Goal: Obtain resource: Download file/media

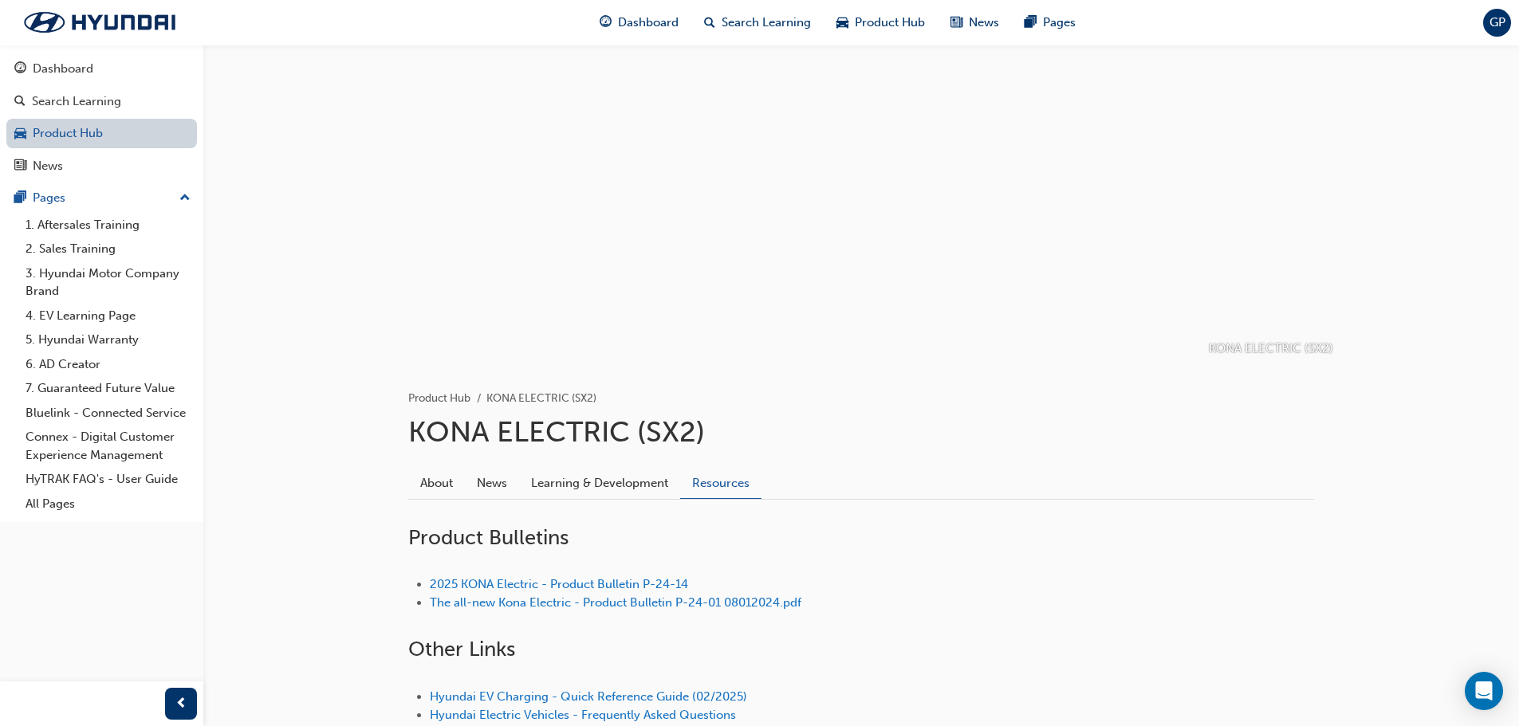
click at [104, 139] on link "Product Hub" at bounding box center [101, 134] width 191 height 30
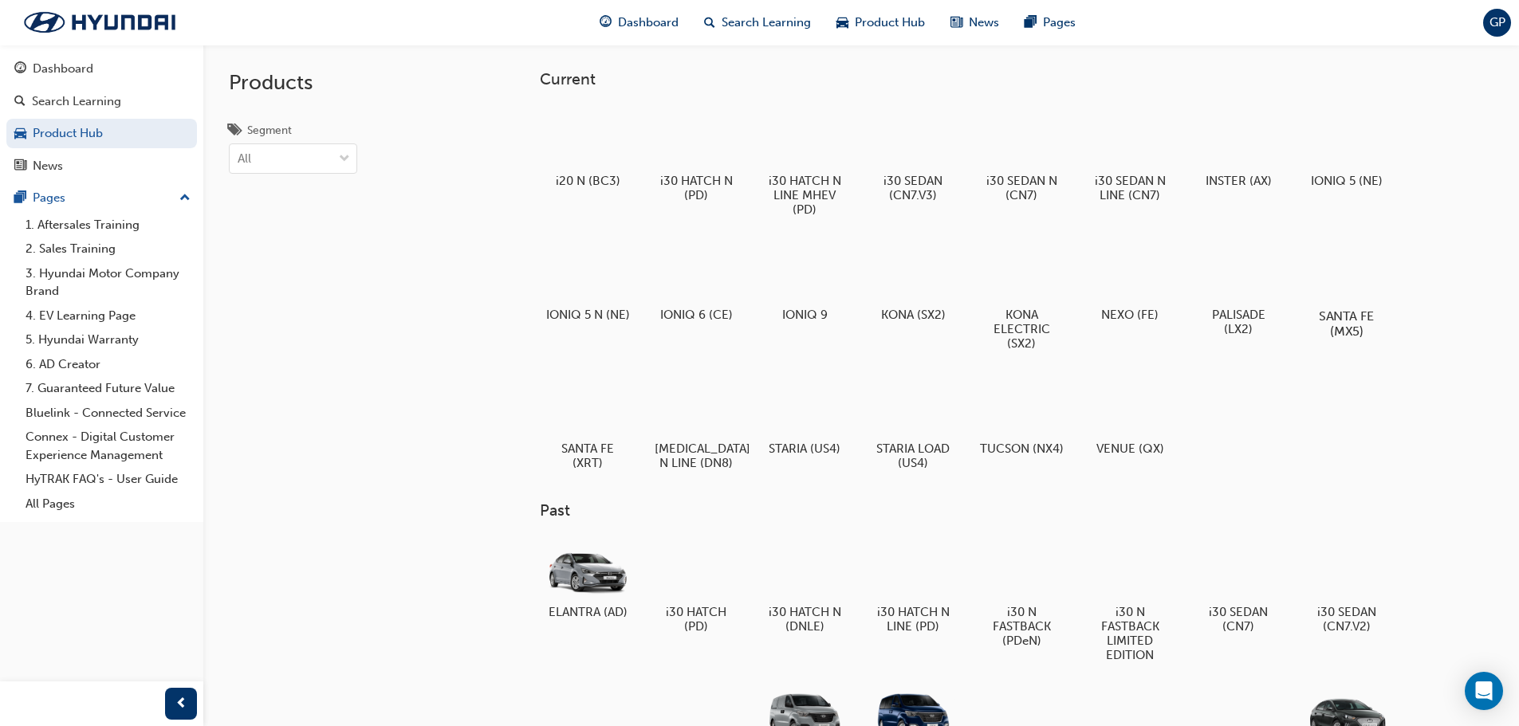
click at [1332, 266] on div at bounding box center [1346, 270] width 89 height 64
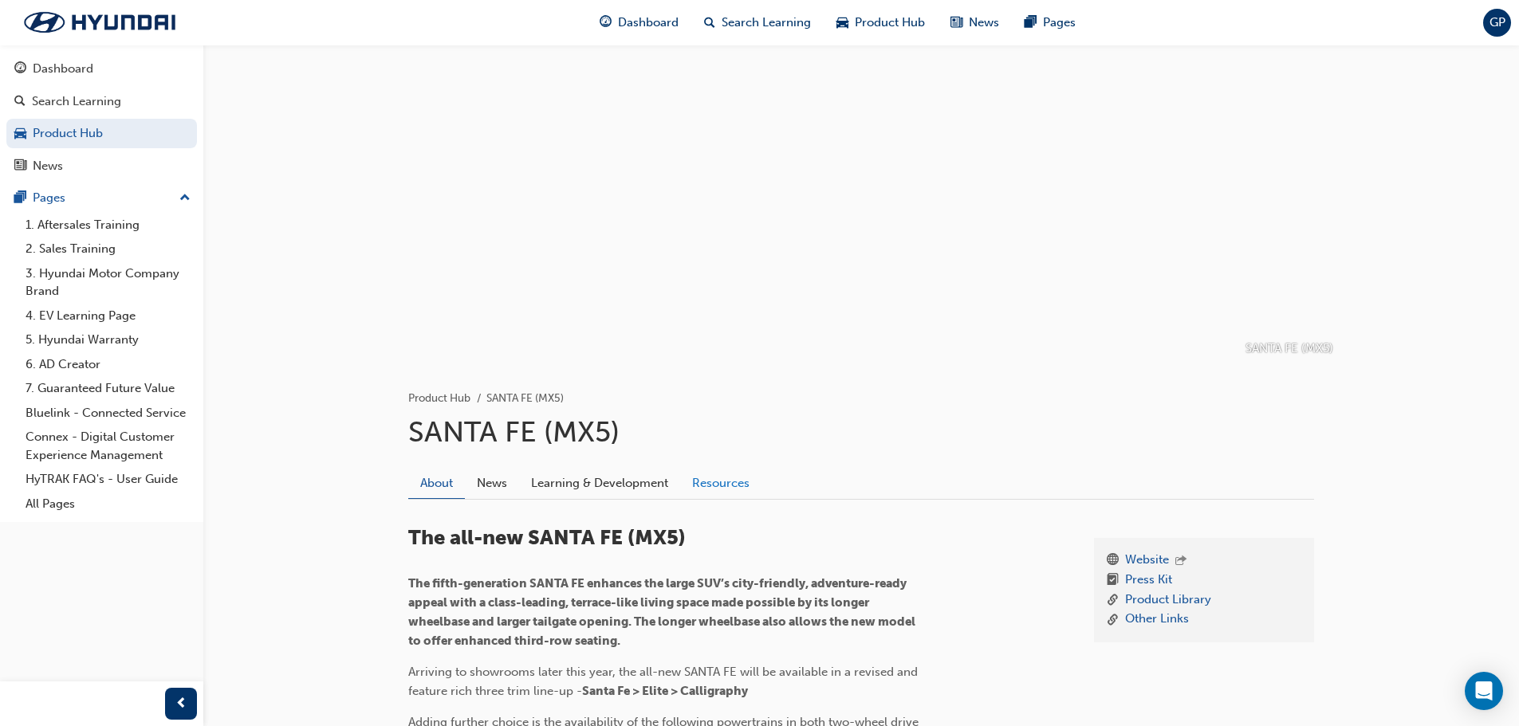
click at [737, 486] on link "Resources" at bounding box center [720, 483] width 81 height 30
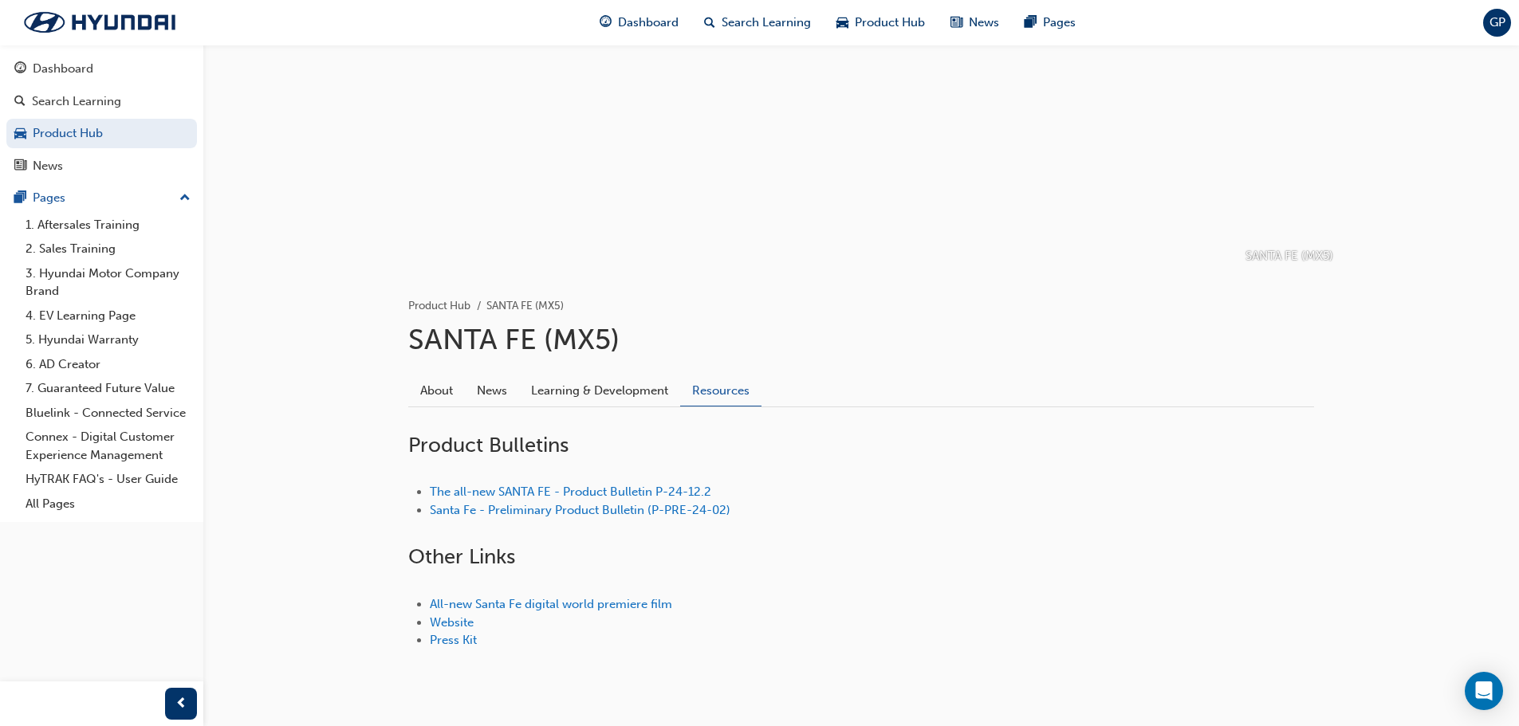
scroll to position [132, 0]
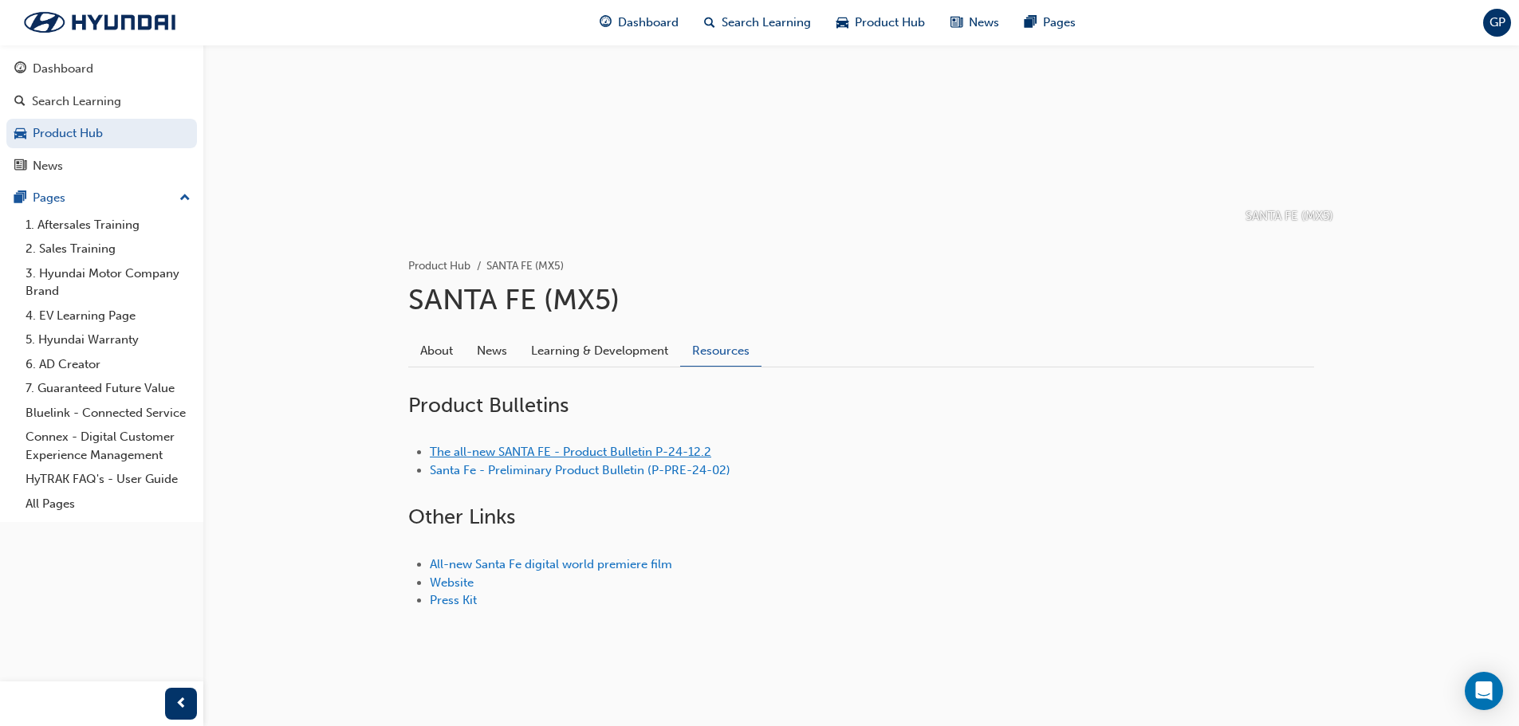
click at [670, 448] on link "The all-new SANTA FE - Product Bulletin P-24-12.2" at bounding box center [570, 452] width 281 height 14
